Goal: Navigation & Orientation: Go to known website

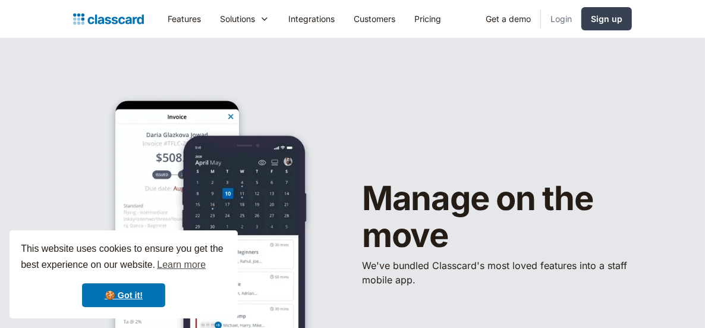
click at [563, 19] on link "Login" at bounding box center [561, 18] width 40 height 27
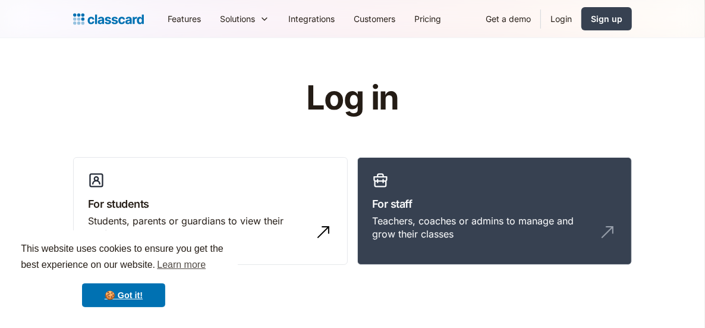
click at [566, 17] on link "Login" at bounding box center [561, 18] width 40 height 27
click at [561, 23] on link "Login" at bounding box center [561, 18] width 40 height 27
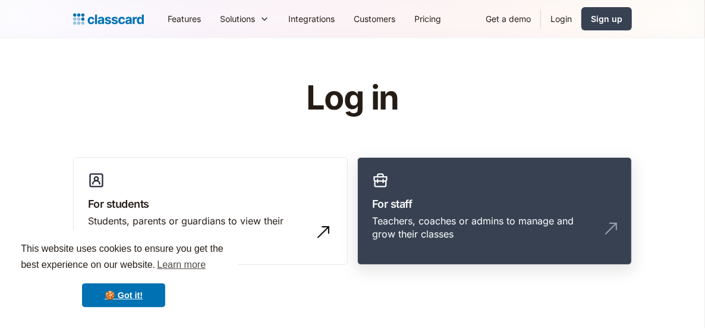
drag, startPoint x: 0, startPoint y: 0, endPoint x: 451, endPoint y: 203, distance: 494.6
click at [451, 203] on h3 "For staff" at bounding box center [494, 204] width 245 height 16
